Goal: Information Seeking & Learning: Check status

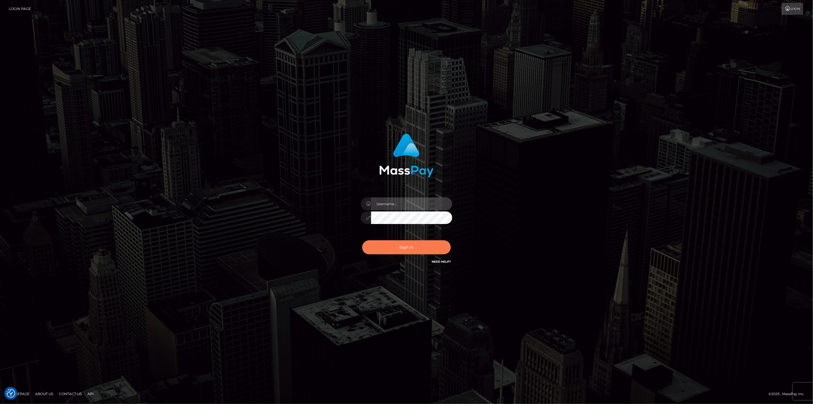
type input "scott.cm"
click at [403, 247] on button "Sign in" at bounding box center [406, 247] width 89 height 14
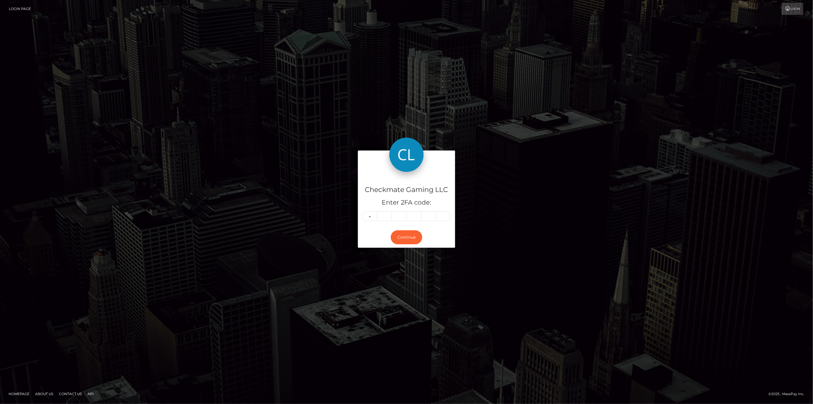
type input "2"
type input "3"
type input "1"
type input "7"
type input "5"
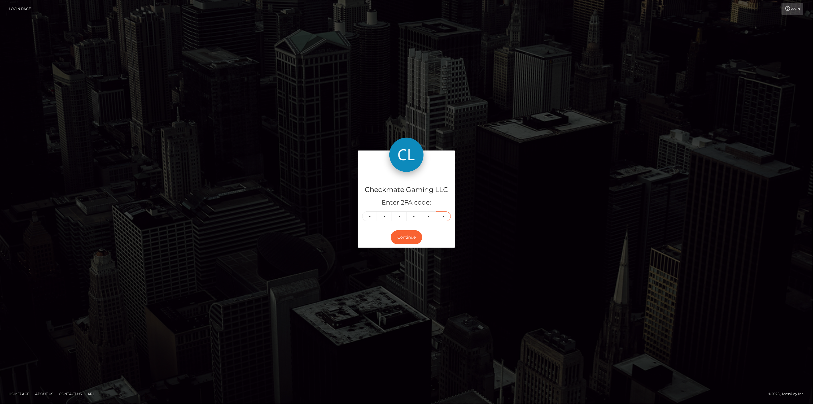
type input "5"
click at [409, 241] on button "Continue" at bounding box center [406, 237] width 31 height 14
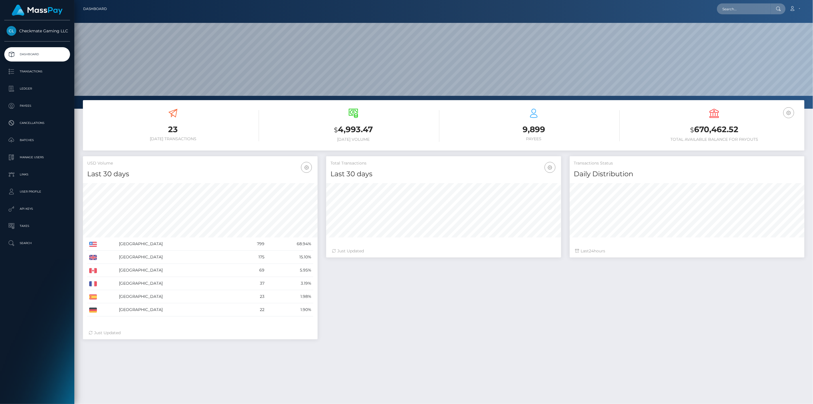
scroll to position [101, 235]
click at [33, 110] on link "Payees" at bounding box center [37, 106] width 66 height 14
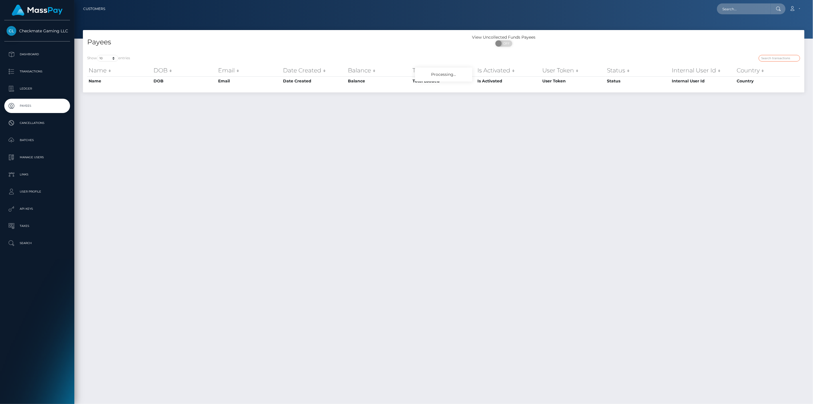
click at [784, 60] on input "search" at bounding box center [779, 58] width 41 height 7
paste input "1131107"
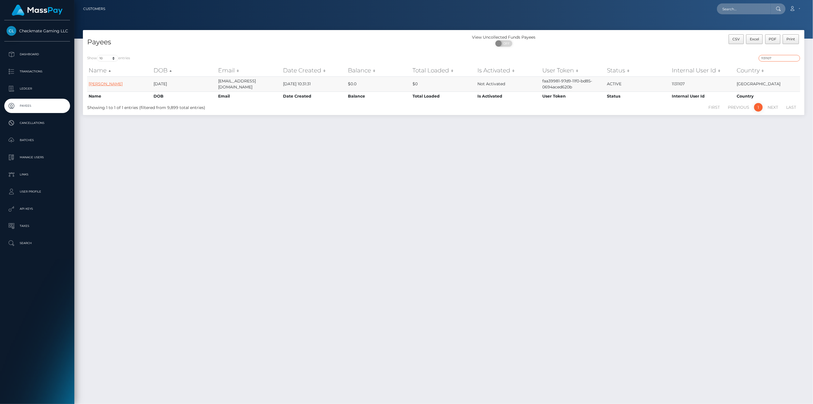
type input "1131107"
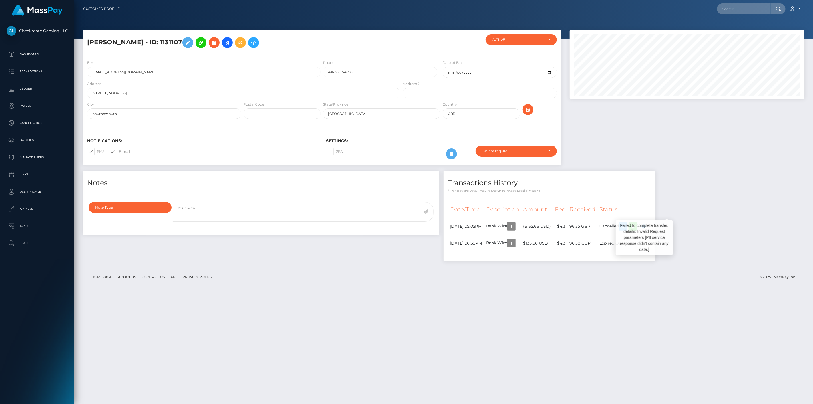
scroll to position [69, 235]
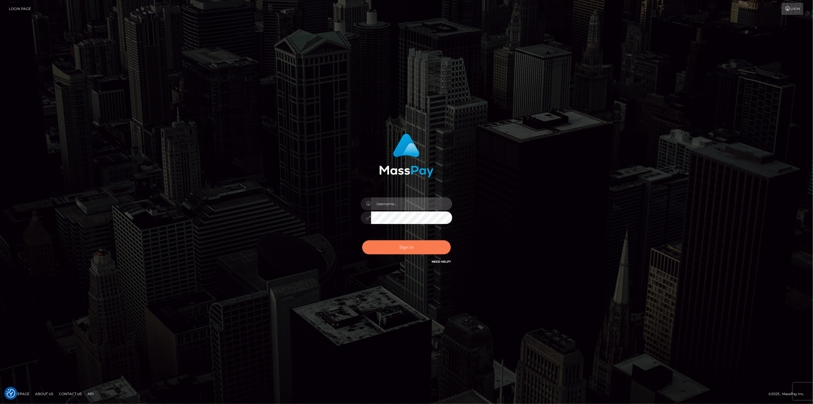
type input "scott.cm"
click at [402, 244] on button "Sign in" at bounding box center [406, 247] width 89 height 14
type input "scott.cm"
click at [424, 239] on div "Sign in Need Help?" at bounding box center [407, 249] width 100 height 25
drag, startPoint x: 388, startPoint y: 253, endPoint x: 386, endPoint y: 256, distance: 3.4
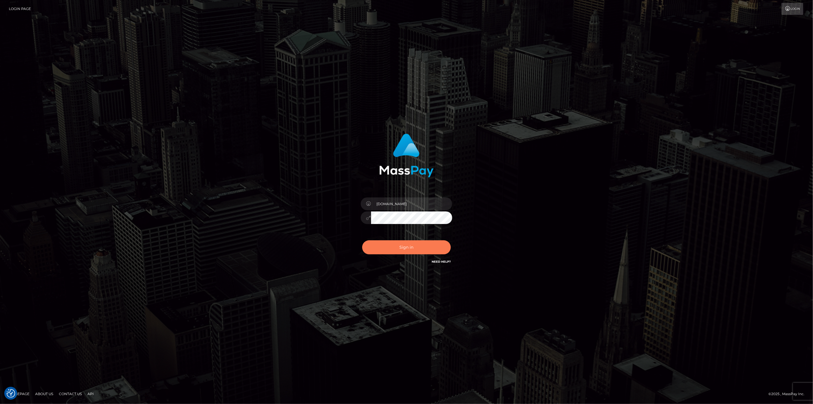
click at [386, 256] on div "Sign in Need Help?" at bounding box center [407, 249] width 100 height 25
click at [393, 245] on button "Sign in" at bounding box center [406, 247] width 89 height 14
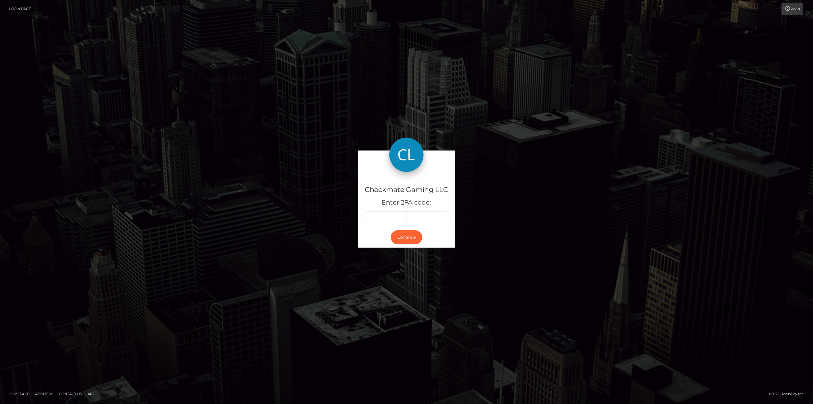
click at [372, 217] on input "text" at bounding box center [369, 216] width 15 height 10
type input "0"
type input "3"
type input "4"
type input "6"
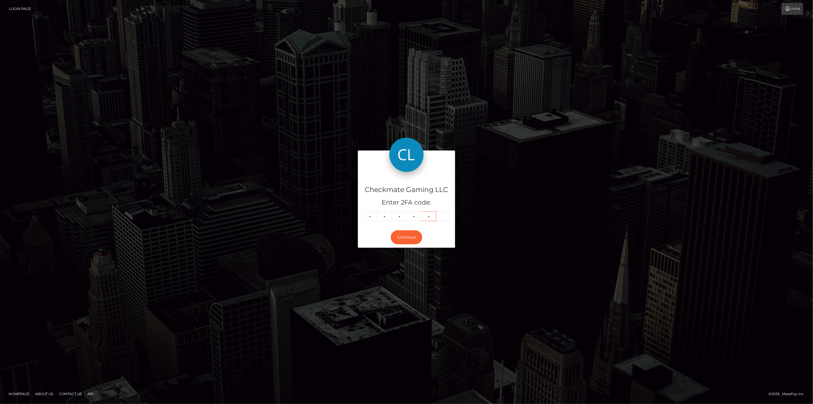
type input "8"
type input "3"
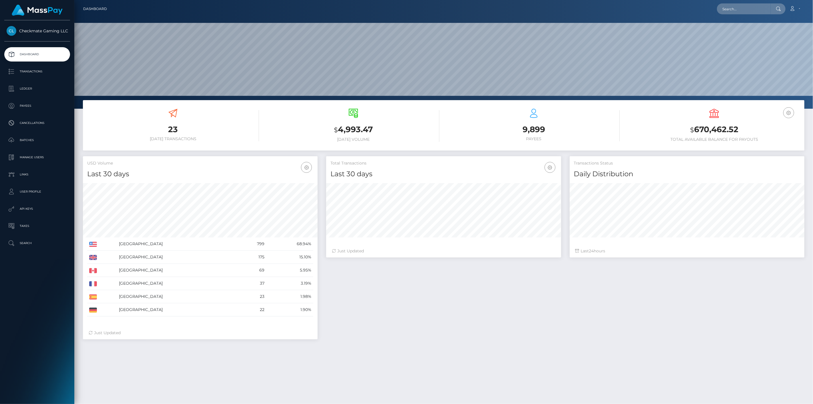
scroll to position [101, 235]
click at [29, 109] on p "Payees" at bounding box center [37, 105] width 61 height 9
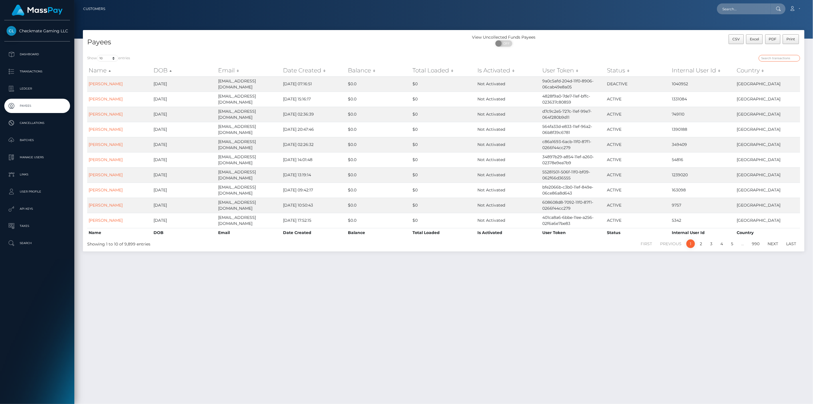
click at [782, 56] on input "search" at bounding box center [779, 58] width 41 height 7
paste input "1223893"
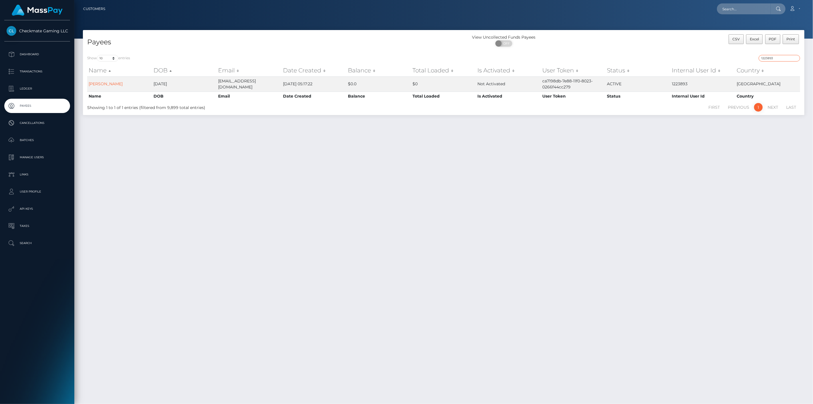
click at [791, 60] on input "1223893" at bounding box center [779, 58] width 41 height 7
paste input "475635"
drag, startPoint x: 784, startPoint y: 61, endPoint x: 783, endPoint y: 59, distance: 3.2
click at [784, 59] on div "475635" at bounding box center [624, 59] width 352 height 8
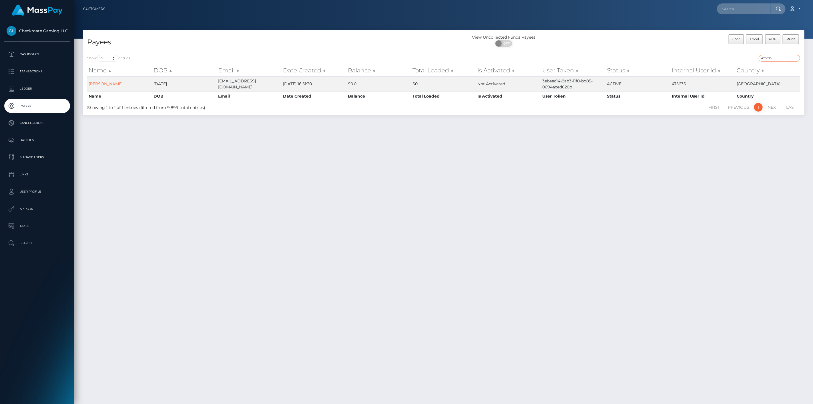
click at [781, 56] on input "475635" at bounding box center [779, 58] width 41 height 7
click at [780, 55] on input "475635" at bounding box center [779, 58] width 41 height 7
click at [779, 54] on div "Show 10 25 50 100 250 entries 475635 Name DOB Email Date Created Balance Total …" at bounding box center [444, 83] width 722 height 64
click at [782, 56] on input "475635" at bounding box center [779, 58] width 41 height 7
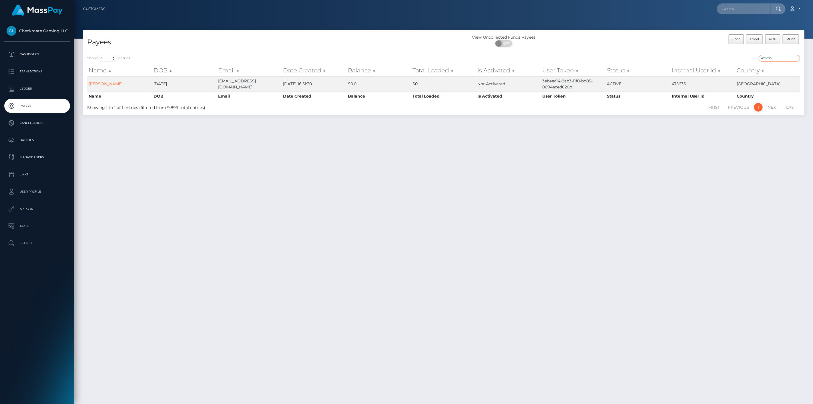
click at [782, 56] on input "475635" at bounding box center [779, 58] width 41 height 7
paste input "787034"
drag, startPoint x: 789, startPoint y: 60, endPoint x: 718, endPoint y: 63, distance: 71.5
click at [719, 62] on div "Show 10 25 50 100 250 entries 787034 Name DOB Email Date Created Balance Total …" at bounding box center [443, 83] width 713 height 57
paste input "39506"
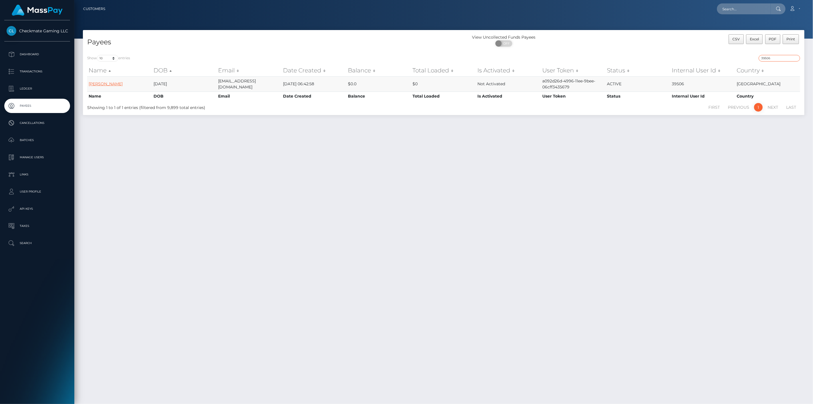
type input "39506"
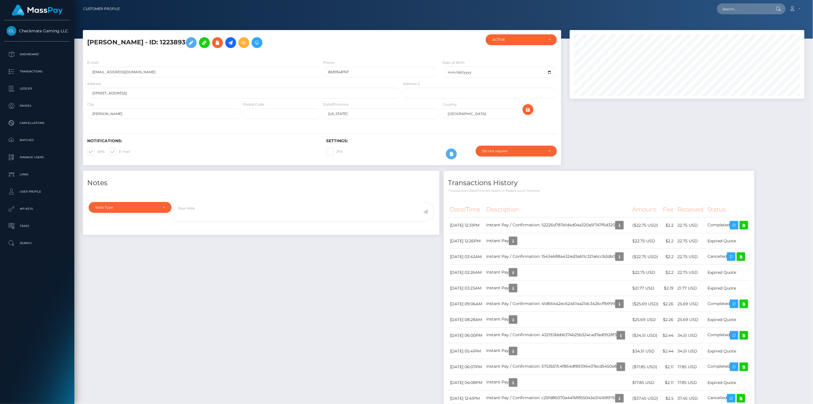
scroll to position [69, 235]
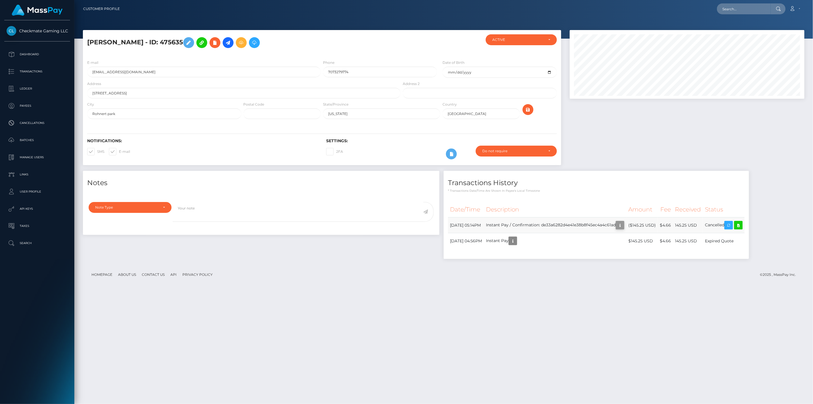
scroll to position [69, 235]
click at [624, 226] on icon "button" at bounding box center [620, 225] width 7 height 7
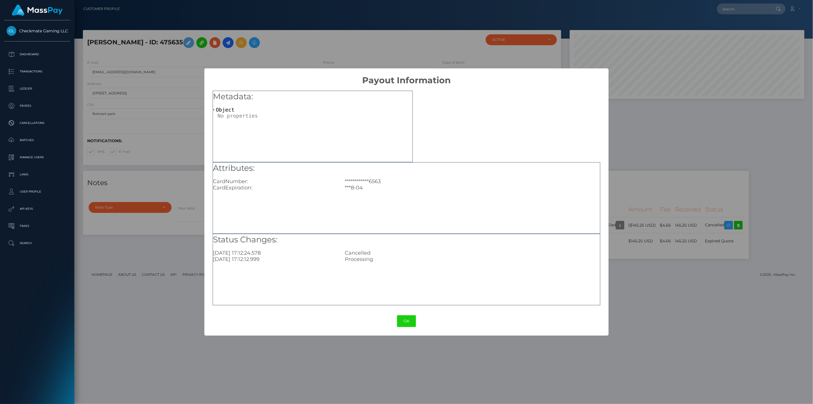
click at [661, 254] on div "**********" at bounding box center [406, 202] width 813 height 404
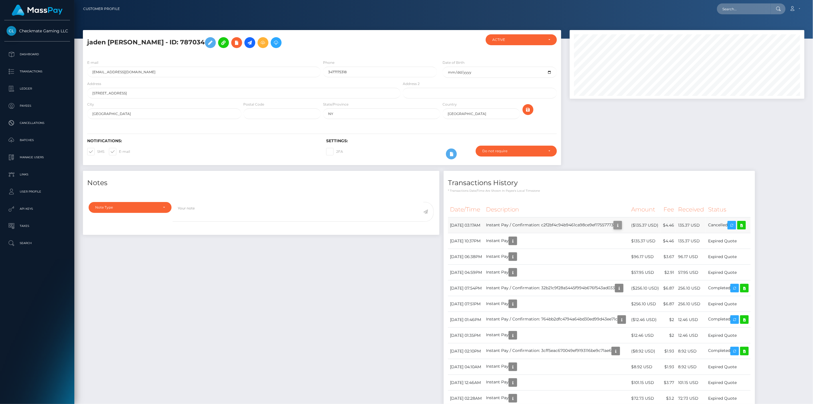
scroll to position [69, 235]
click at [621, 225] on icon "button" at bounding box center [617, 225] width 7 height 7
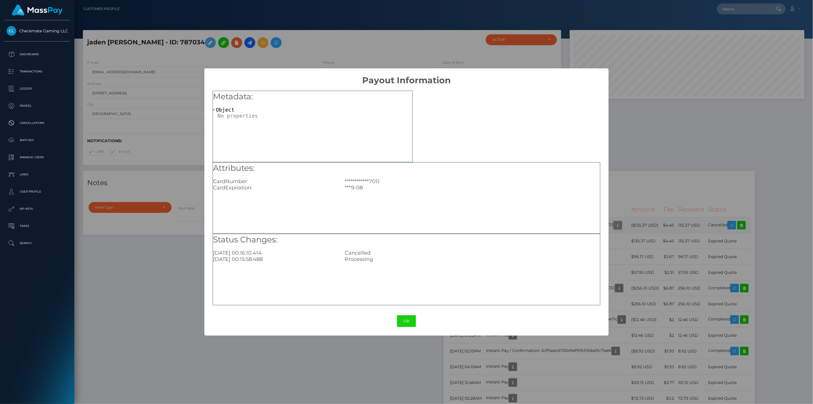
click at [644, 225] on div "**********" at bounding box center [406, 202] width 813 height 404
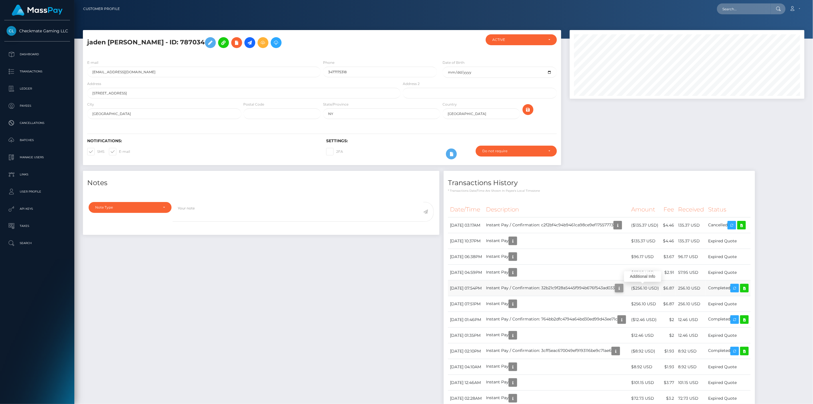
click at [623, 284] on icon "button" at bounding box center [619, 287] width 7 height 7
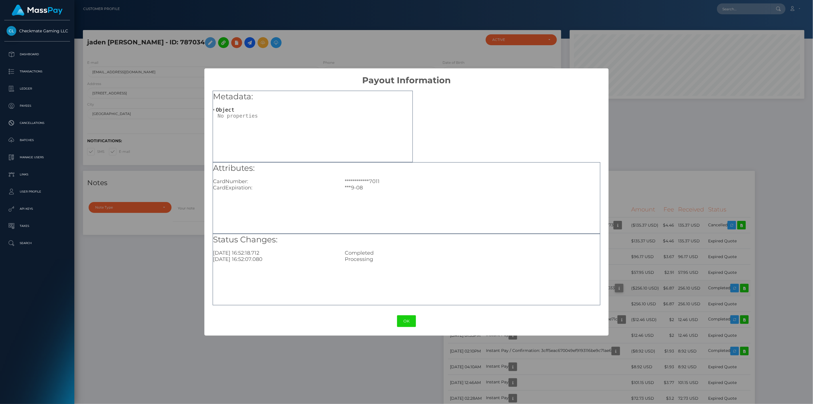
click at [644, 284] on div "**********" at bounding box center [406, 202] width 813 height 404
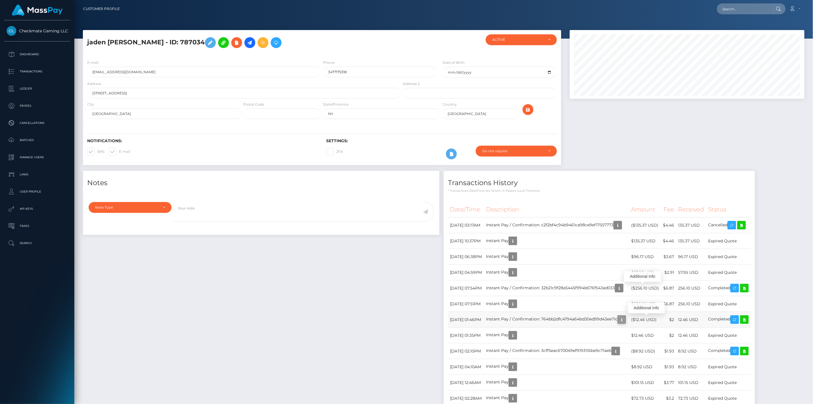
click at [625, 322] on icon "button" at bounding box center [621, 319] width 7 height 7
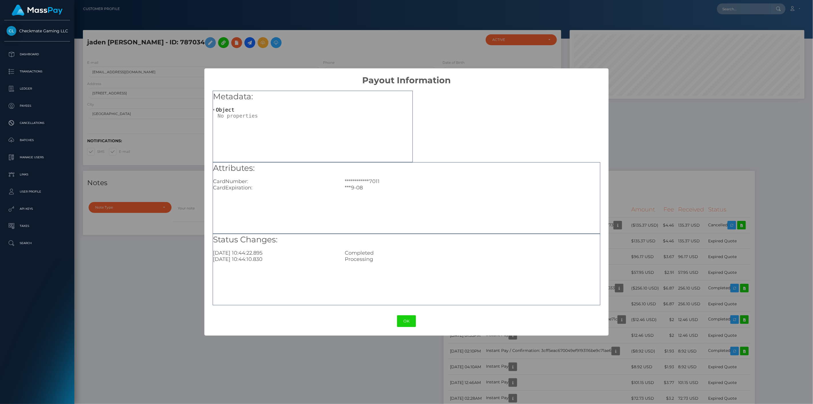
click at [650, 321] on div "**********" at bounding box center [406, 202] width 813 height 404
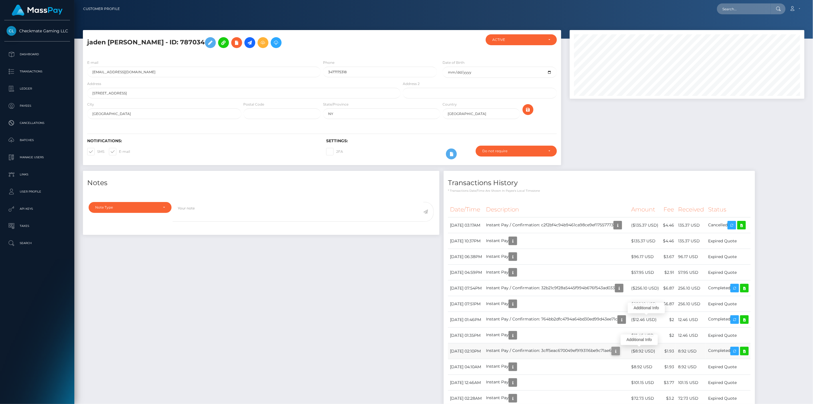
click at [619, 350] on icon "button" at bounding box center [615, 350] width 7 height 7
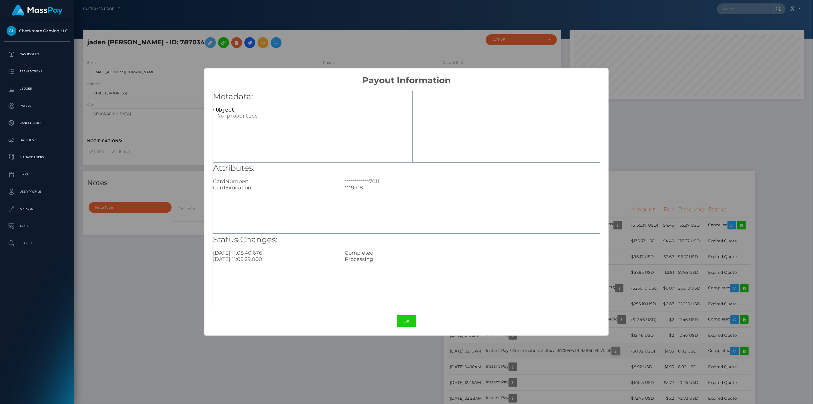
click at [643, 350] on div "**********" at bounding box center [406, 202] width 813 height 404
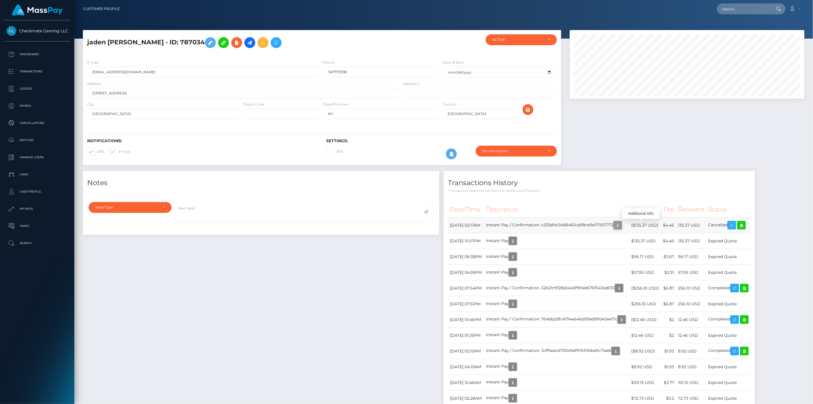
click at [621, 224] on icon "button" at bounding box center [617, 225] width 7 height 7
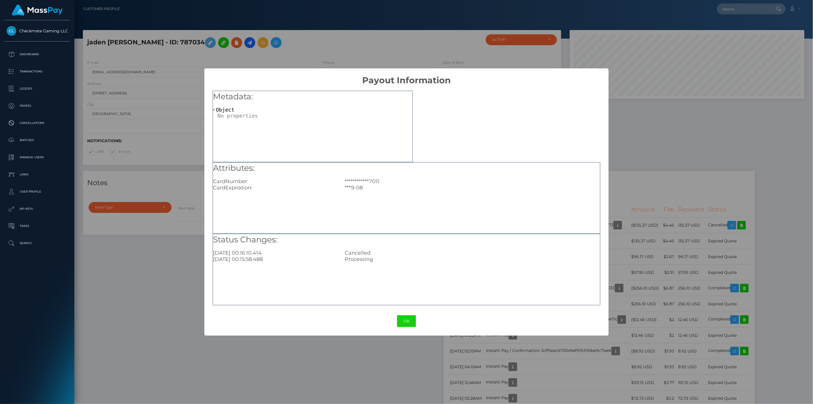
click at [648, 158] on div "**********" at bounding box center [406, 202] width 813 height 404
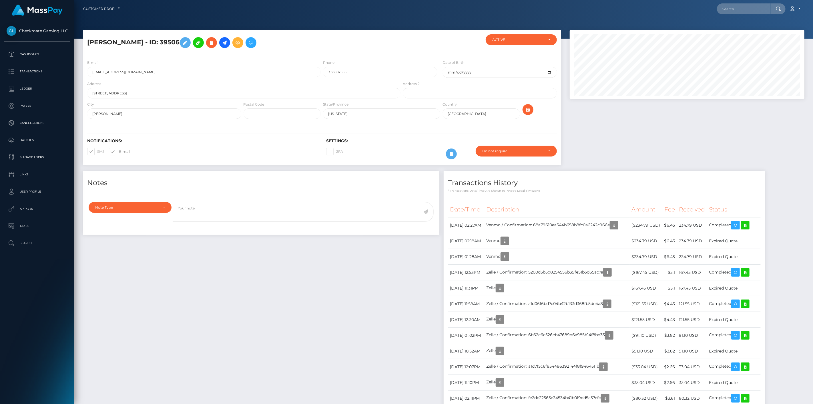
scroll to position [69, 235]
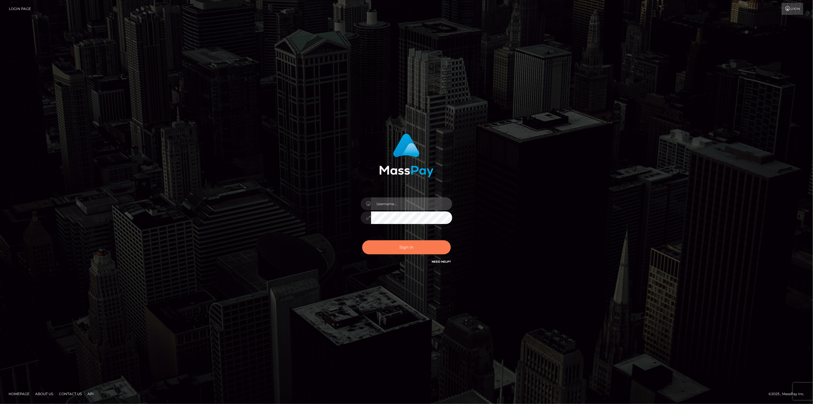
type input "scott.cm"
drag, startPoint x: 390, startPoint y: 252, endPoint x: 387, endPoint y: 246, distance: 7.0
click at [387, 246] on button "Sign in" at bounding box center [406, 247] width 89 height 14
click at [389, 247] on div "Sign in Need Help?" at bounding box center [407, 249] width 100 height 25
type input "scott.cm"
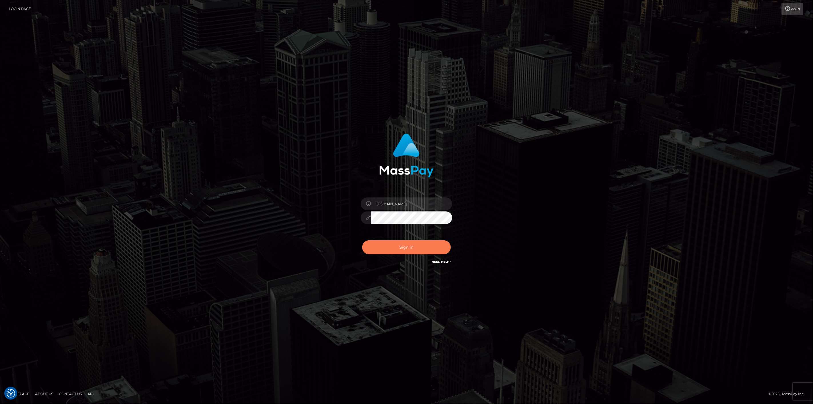
click at [408, 244] on button "Sign in" at bounding box center [406, 247] width 89 height 14
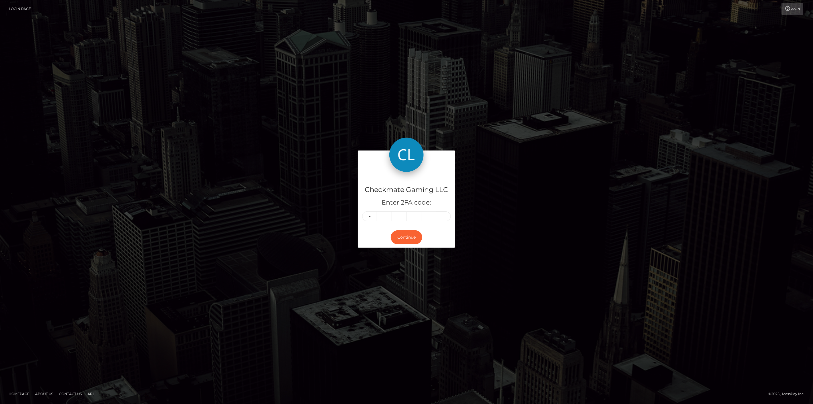
type input "1"
type input "2"
type input "7"
type input "1"
type input "2"
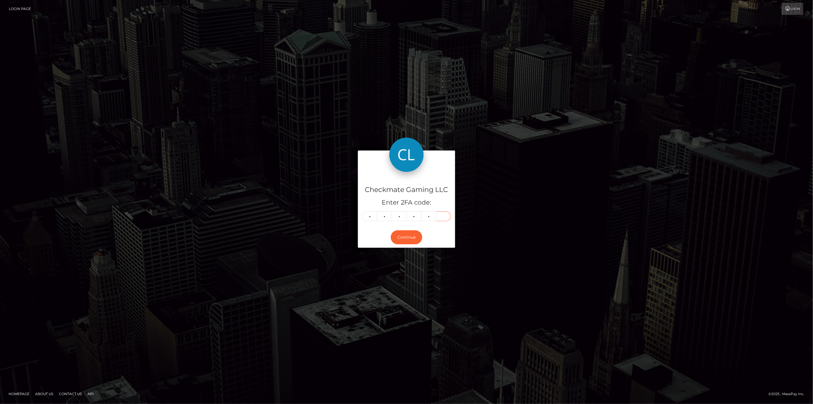
type input "5"
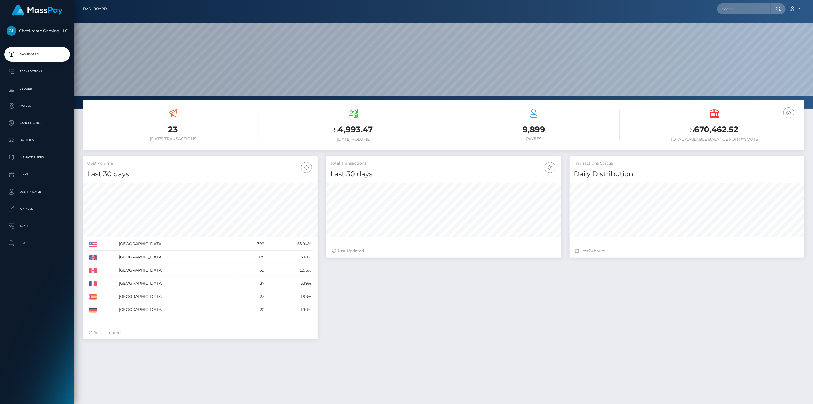
scroll to position [101, 235]
click at [46, 109] on p "Payees" at bounding box center [37, 105] width 61 height 9
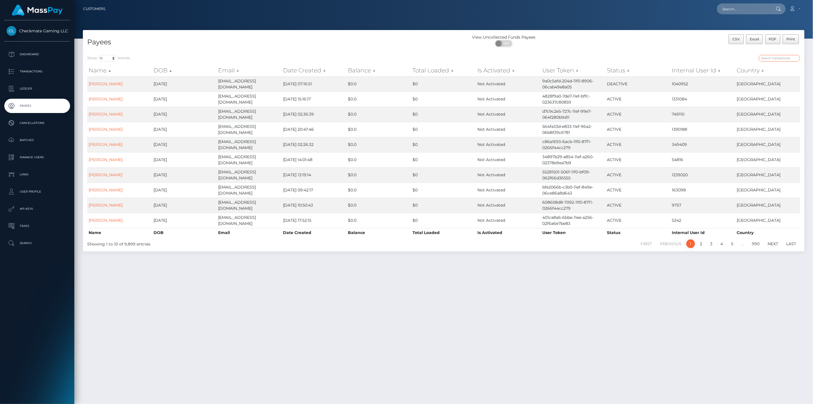
click at [786, 60] on input "search" at bounding box center [779, 58] width 41 height 7
paste input "pulv"
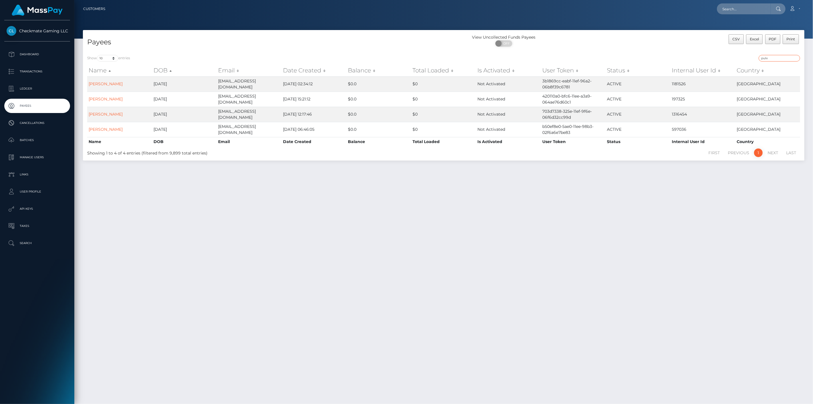
click at [771, 58] on input "pulv" at bounding box center [779, 58] width 41 height 7
click at [769, 58] on input "pulv" at bounding box center [779, 58] width 41 height 7
paste input "144742"
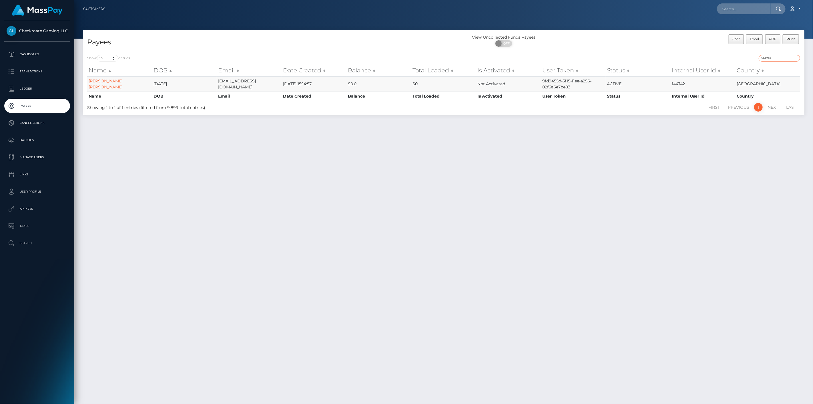
type input "144742"
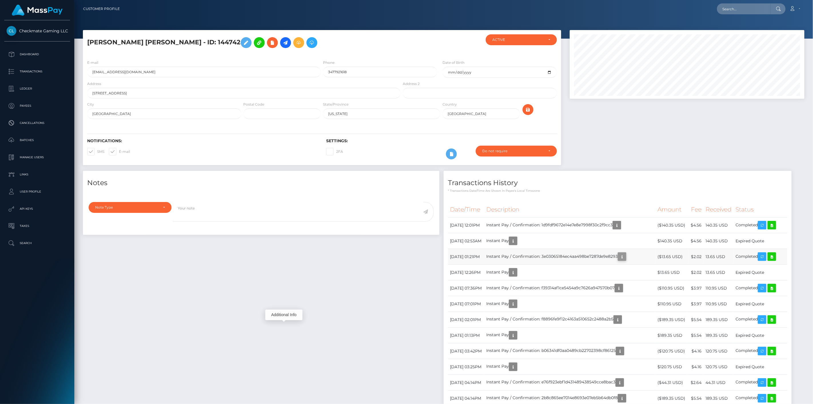
scroll to position [69, 235]
click at [619, 260] on icon "button" at bounding box center [622, 256] width 7 height 7
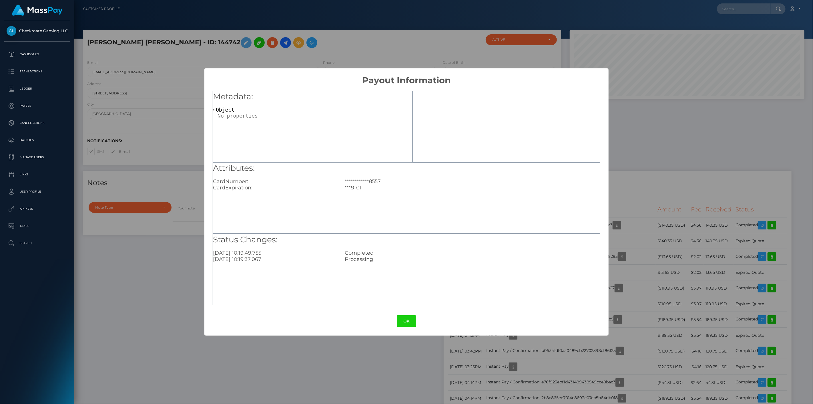
click at [184, 269] on div "**********" at bounding box center [406, 202] width 813 height 404
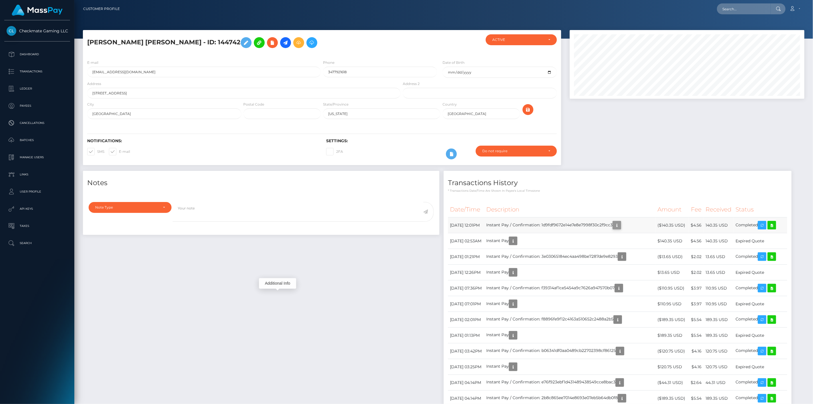
click at [614, 229] on icon "button" at bounding box center [617, 225] width 7 height 7
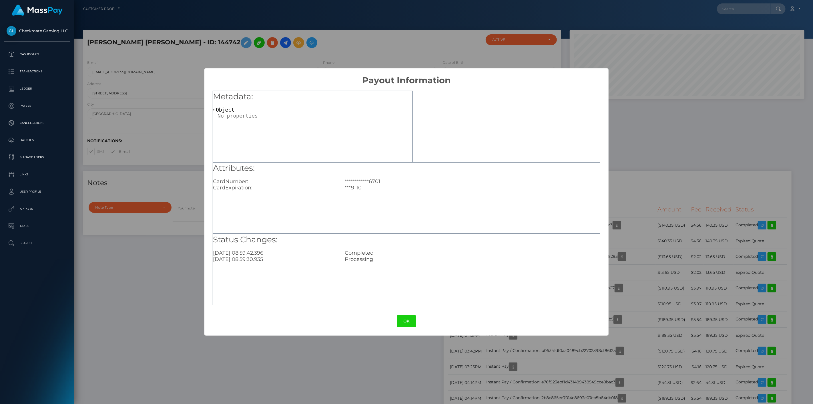
click at [189, 260] on div "**********" at bounding box center [406, 202] width 813 height 404
